Goal: Find specific page/section: Find specific page/section

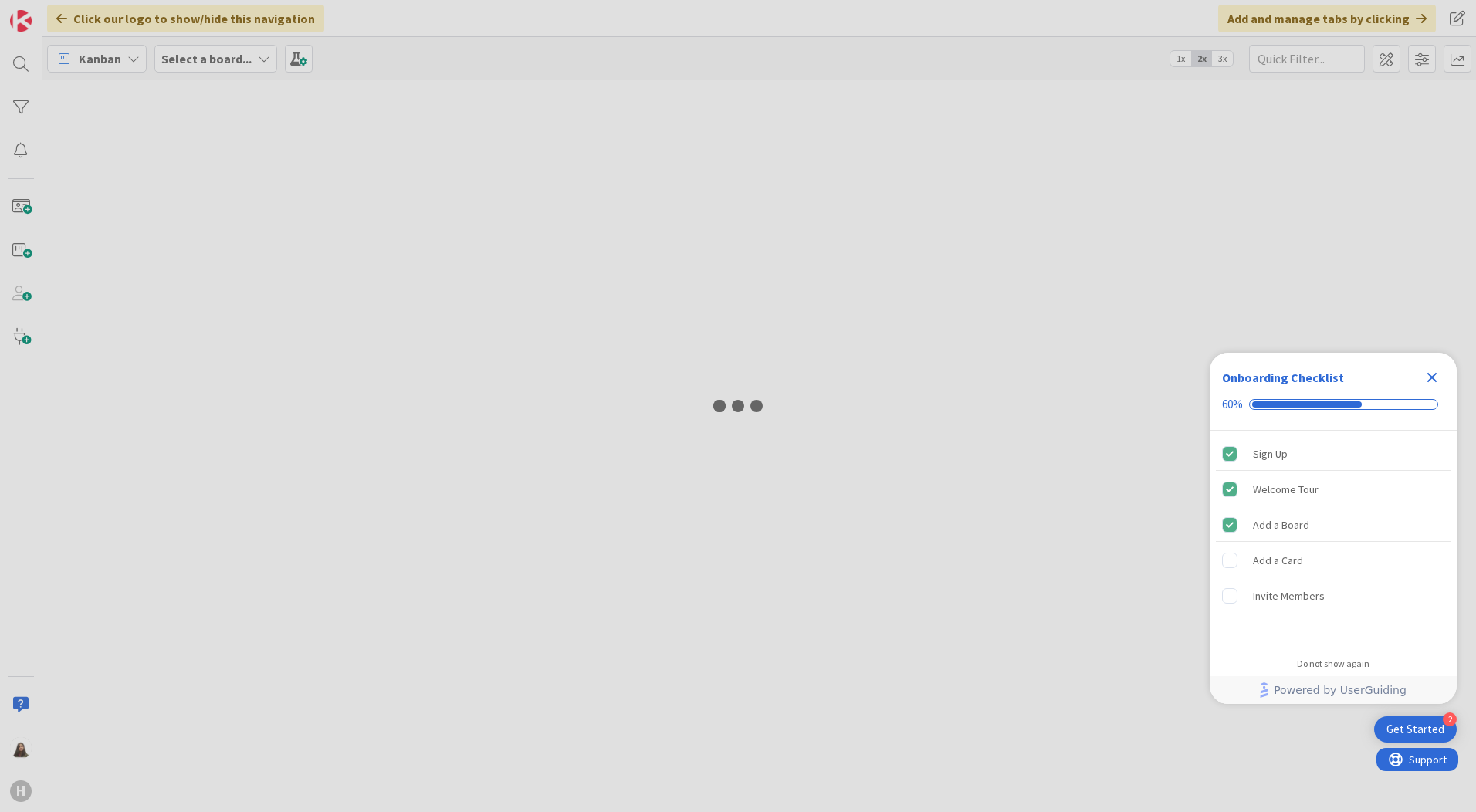
type input "desktop"
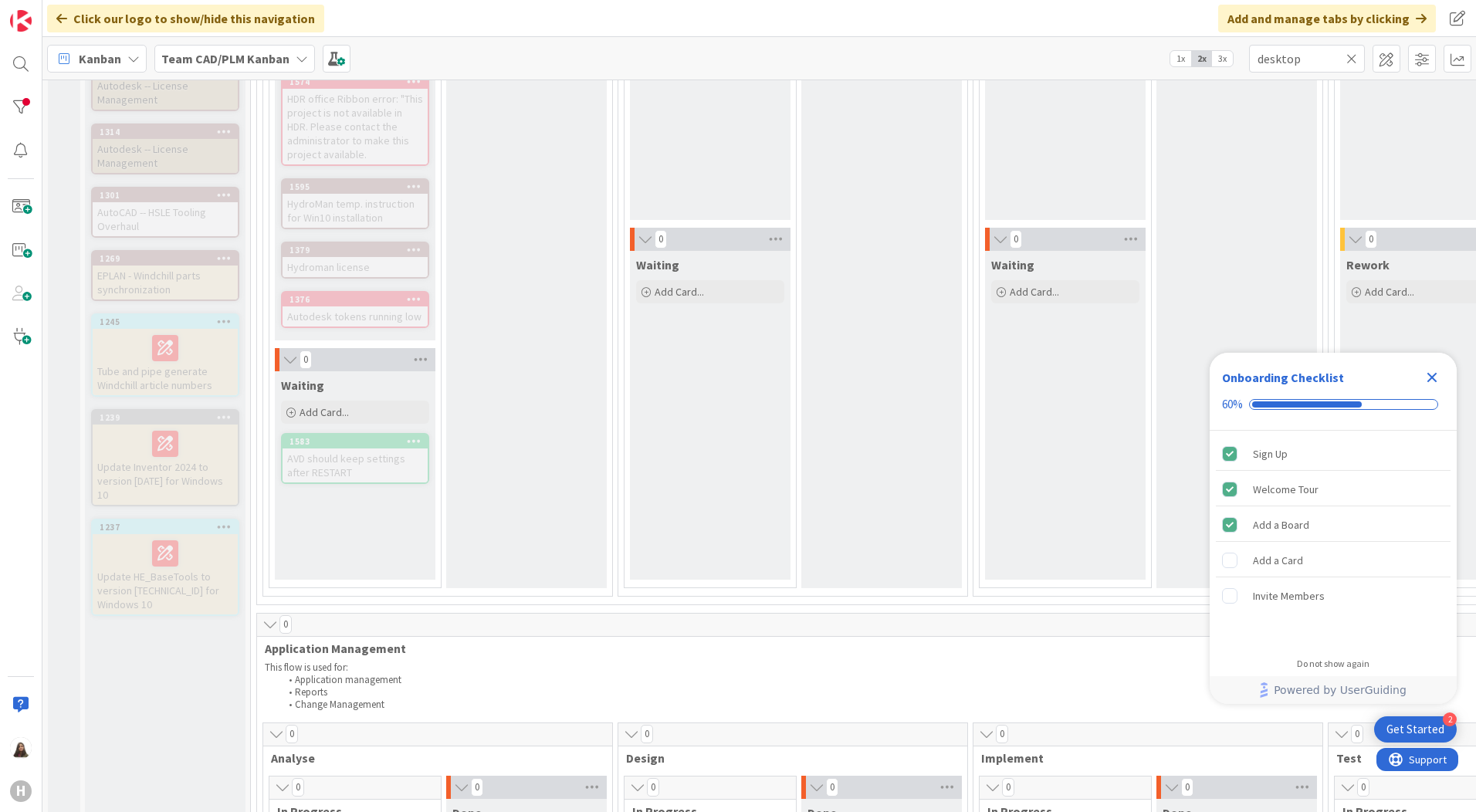
scroll to position [308, 0]
